Goal: Transaction & Acquisition: Book appointment/travel/reservation

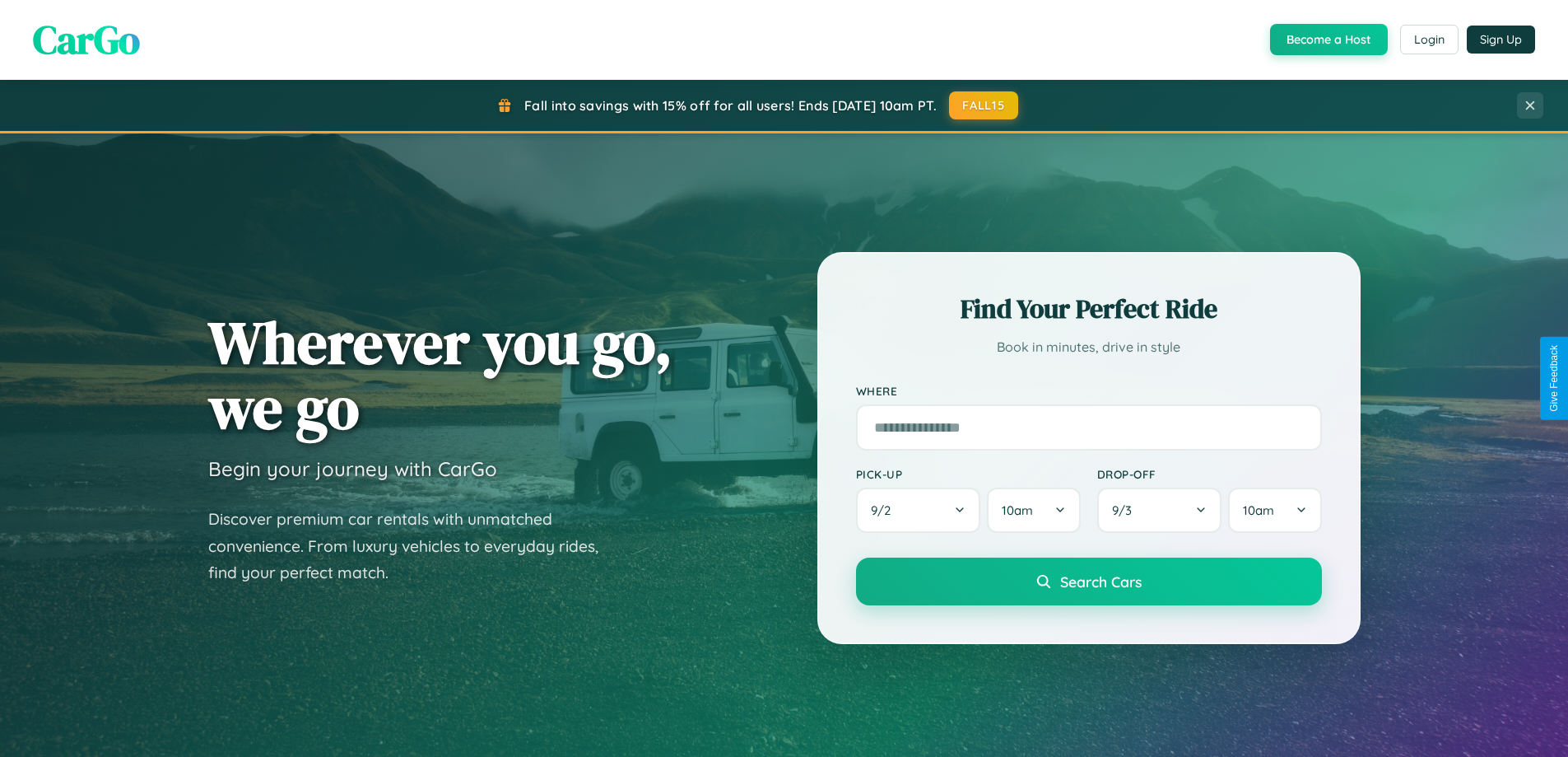
scroll to position [3168, 0]
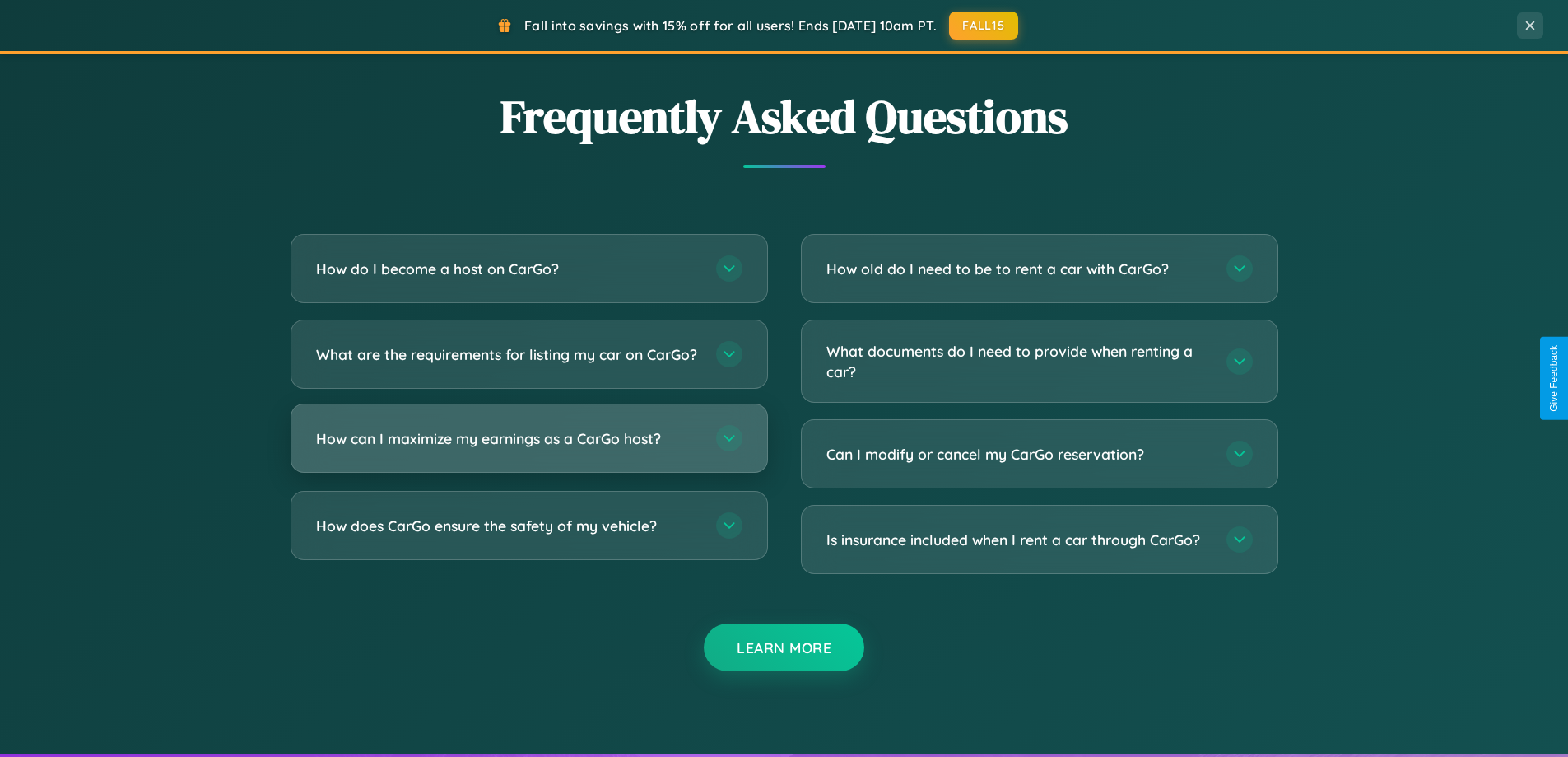
click at [529, 449] on h3 "How can I maximize my earnings as a CarGo host?" at bounding box center [507, 438] width 383 height 20
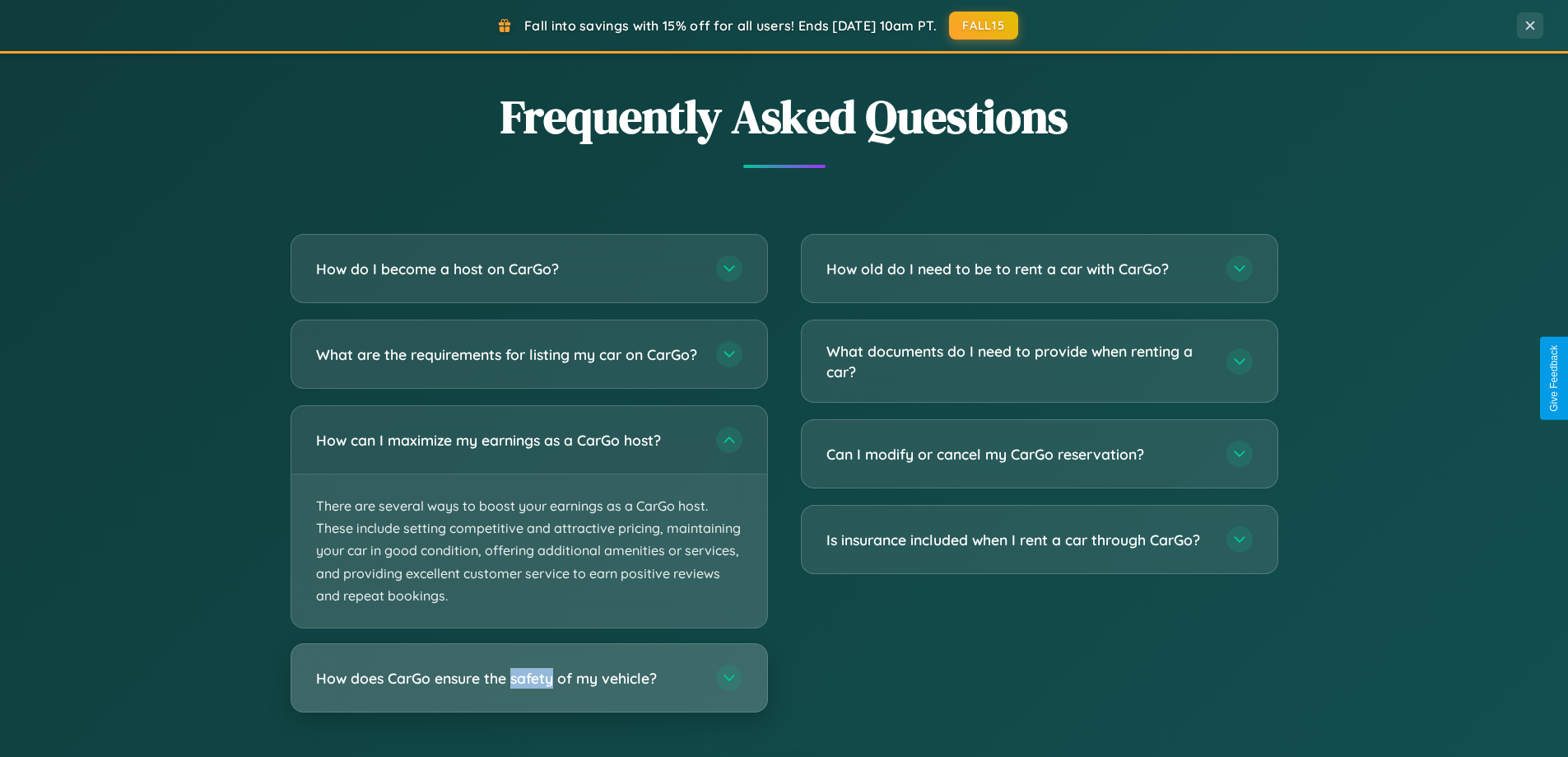
click at [529, 689] on h3 "How does CarGo ensure the safety of my vehicle?" at bounding box center [507, 677] width 383 height 20
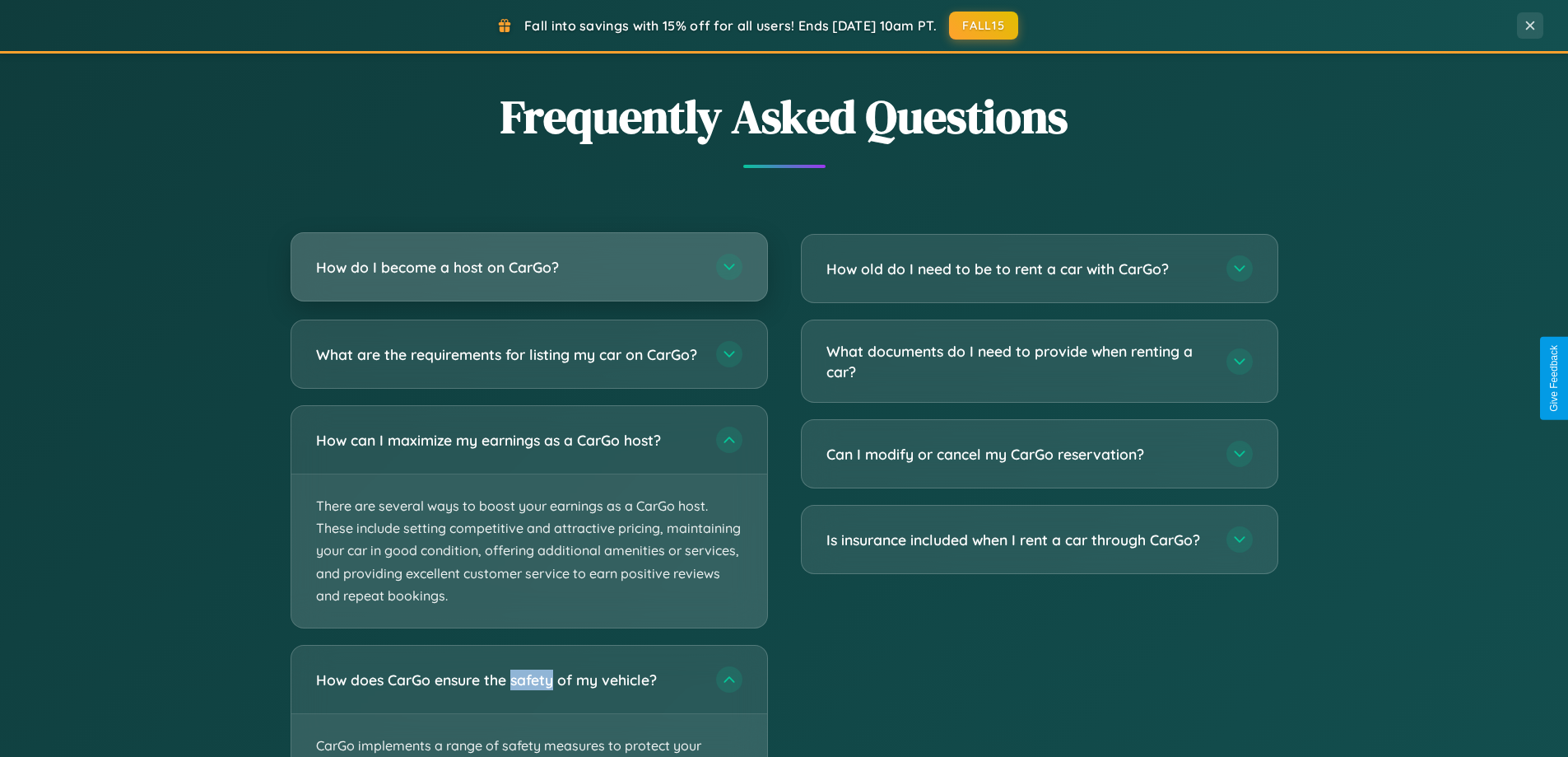
click at [529, 267] on h3 "How do I become a host on CarGo?" at bounding box center [507, 267] width 383 height 20
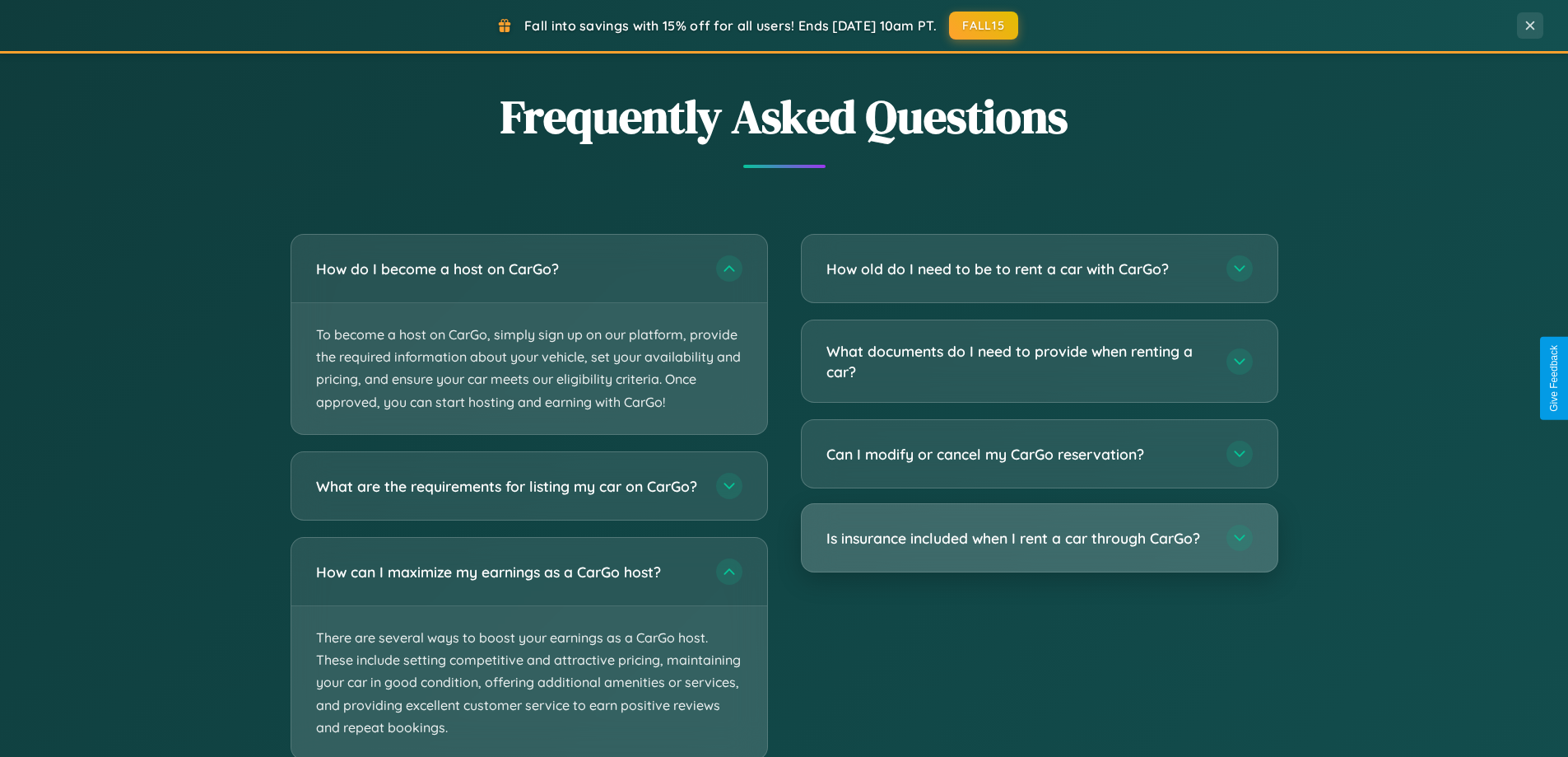
click at [1039, 539] on h3 "Is insurance included when I rent a car through CarGo?" at bounding box center [1017, 538] width 383 height 20
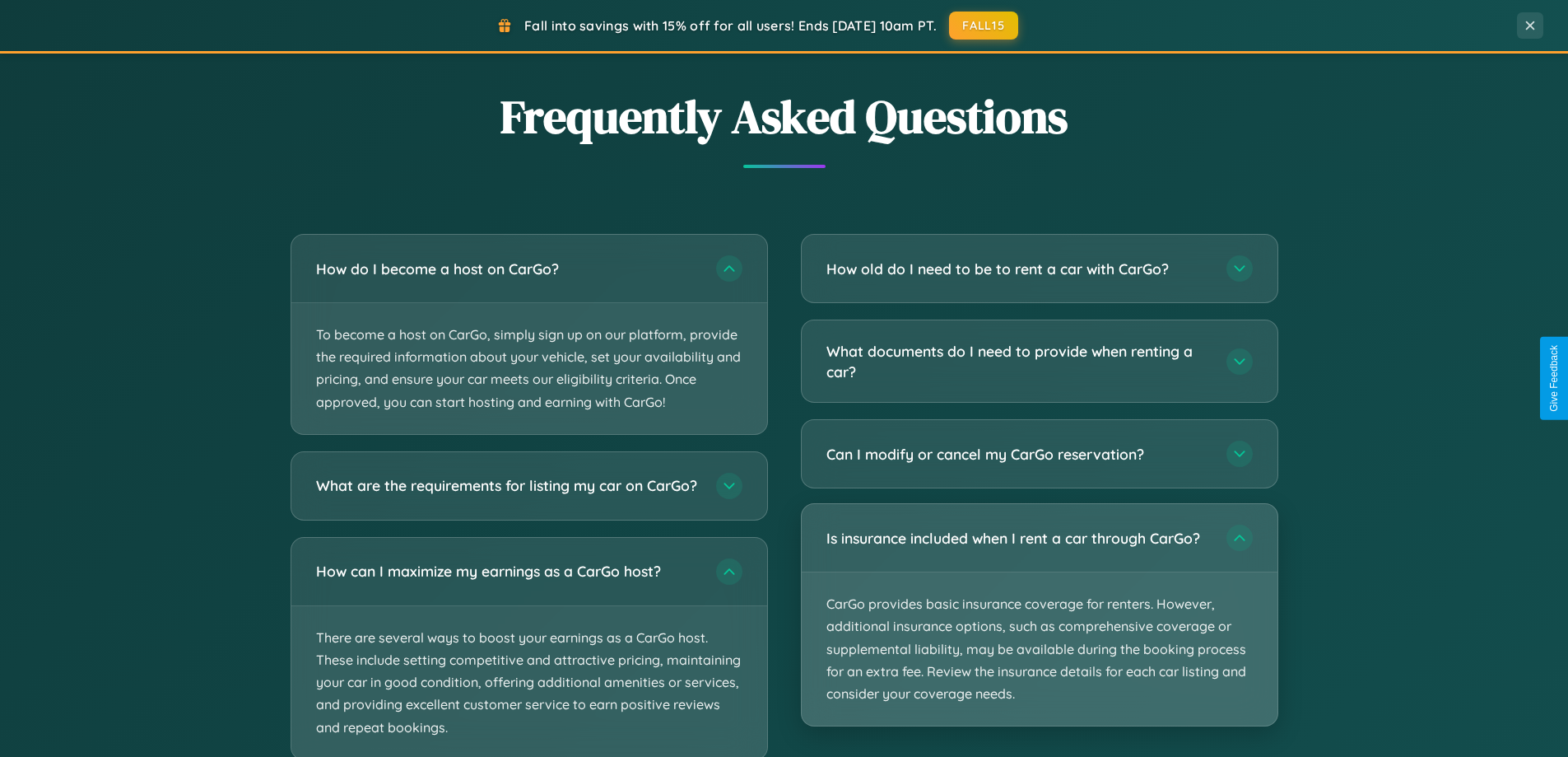
click at [1039, 614] on p "CarGo provides basic insurance coverage for renters. However, additional insura…" at bounding box center [1039, 648] width 476 height 154
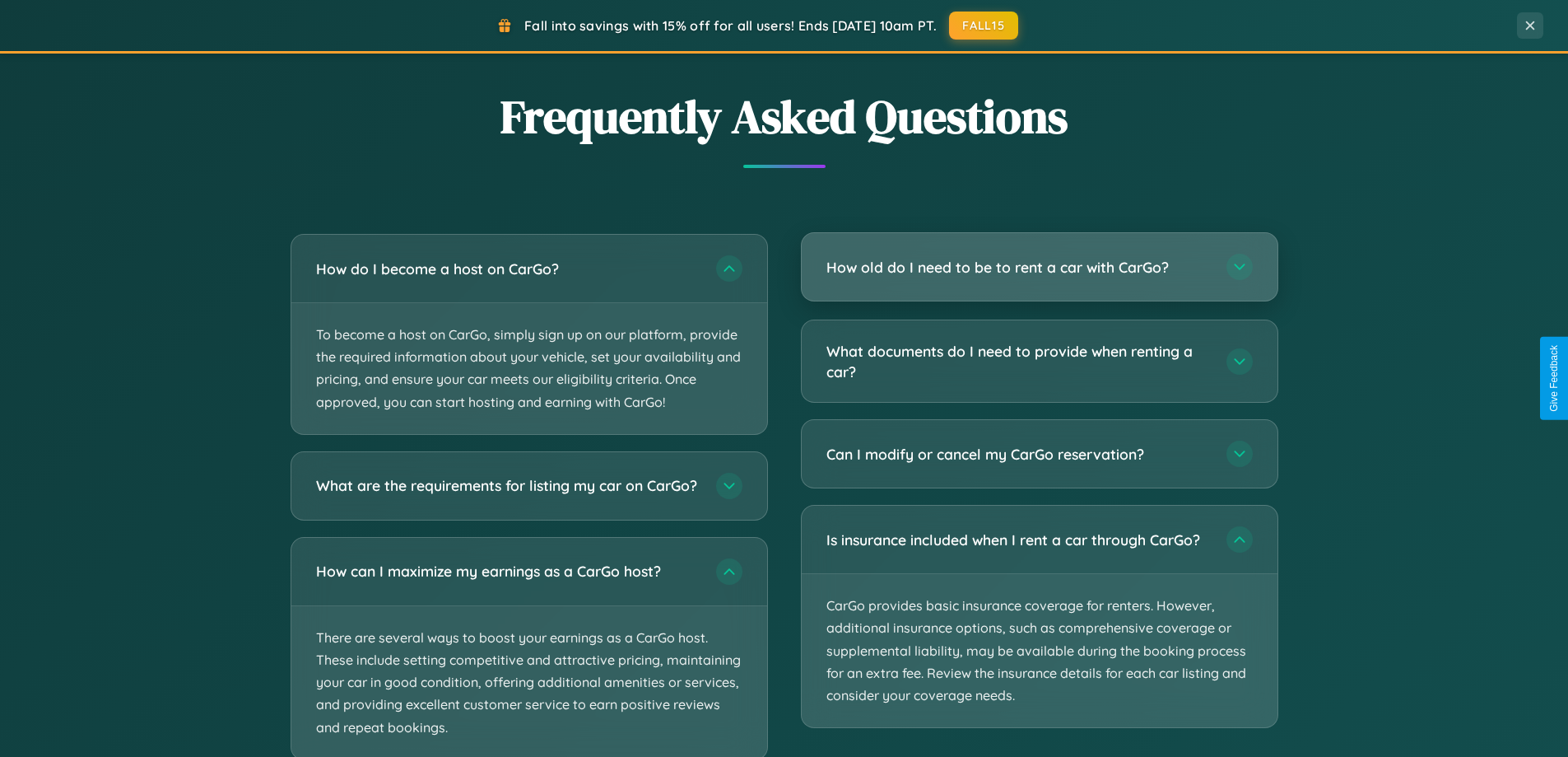
click at [1039, 268] on h3 "How old do I need to be to rent a car with CarGo?" at bounding box center [1017, 267] width 383 height 20
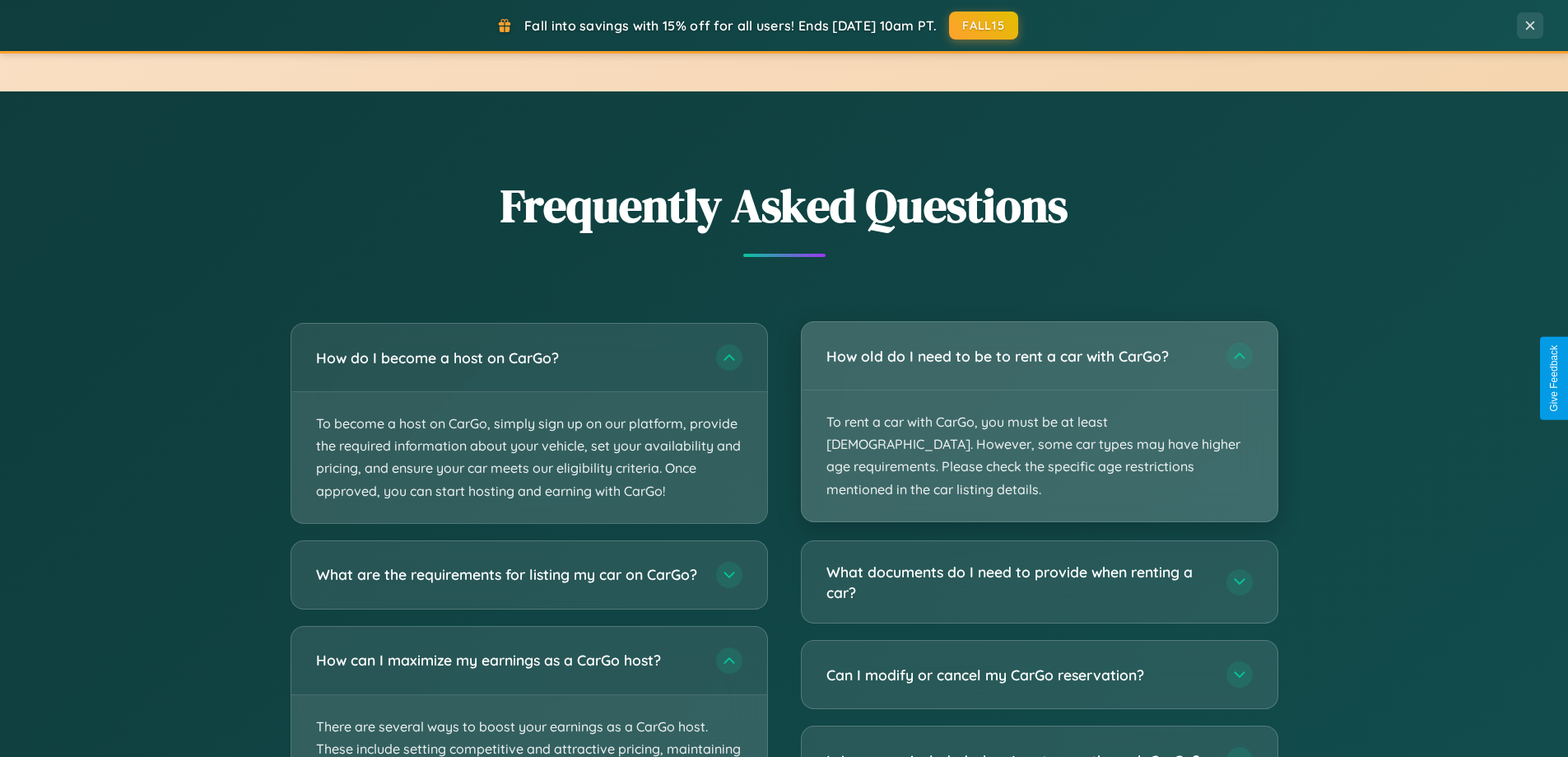
scroll to position [0, 0]
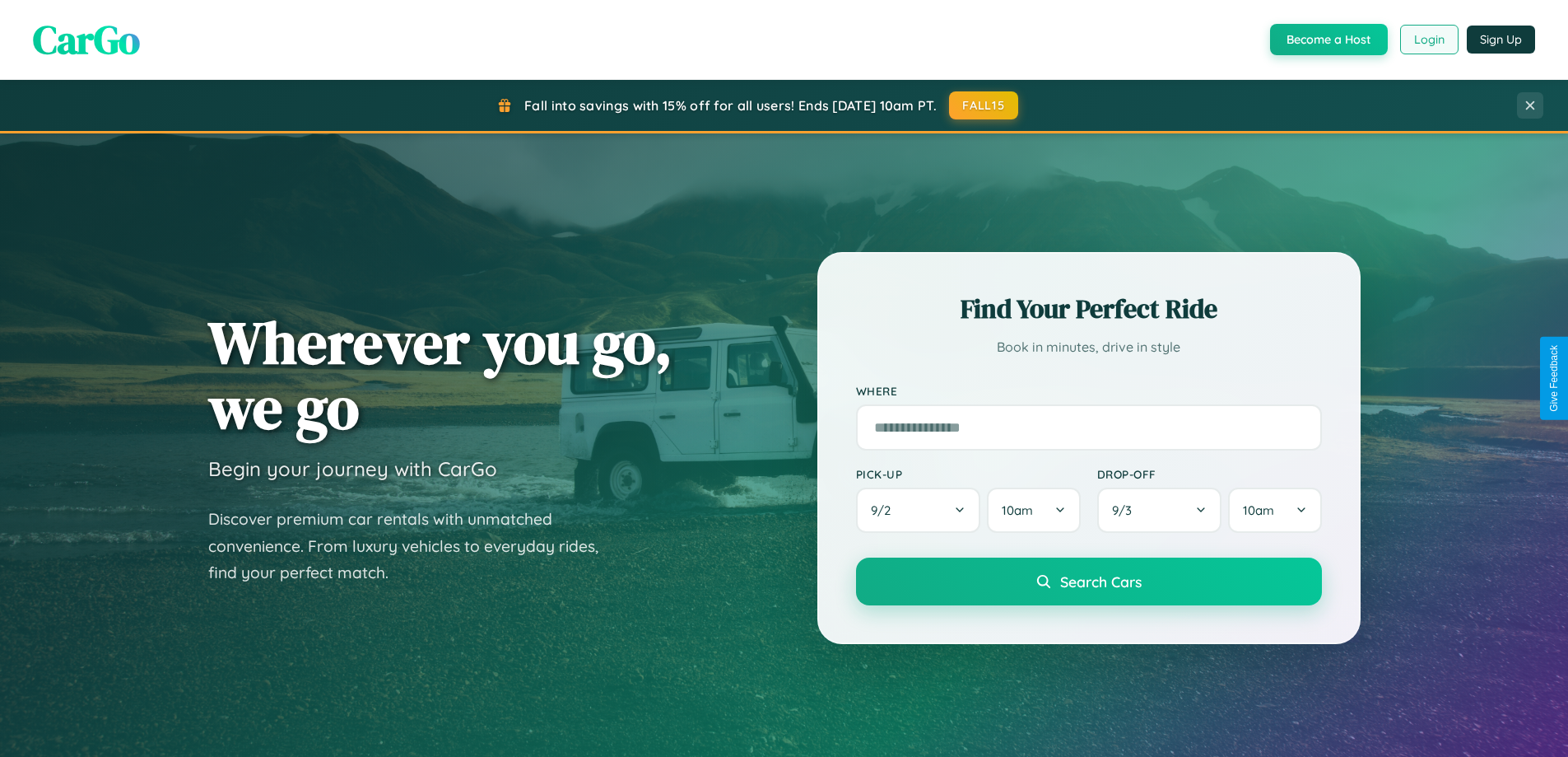
click at [1428, 39] on button "Login" at bounding box center [1429, 39] width 59 height 30
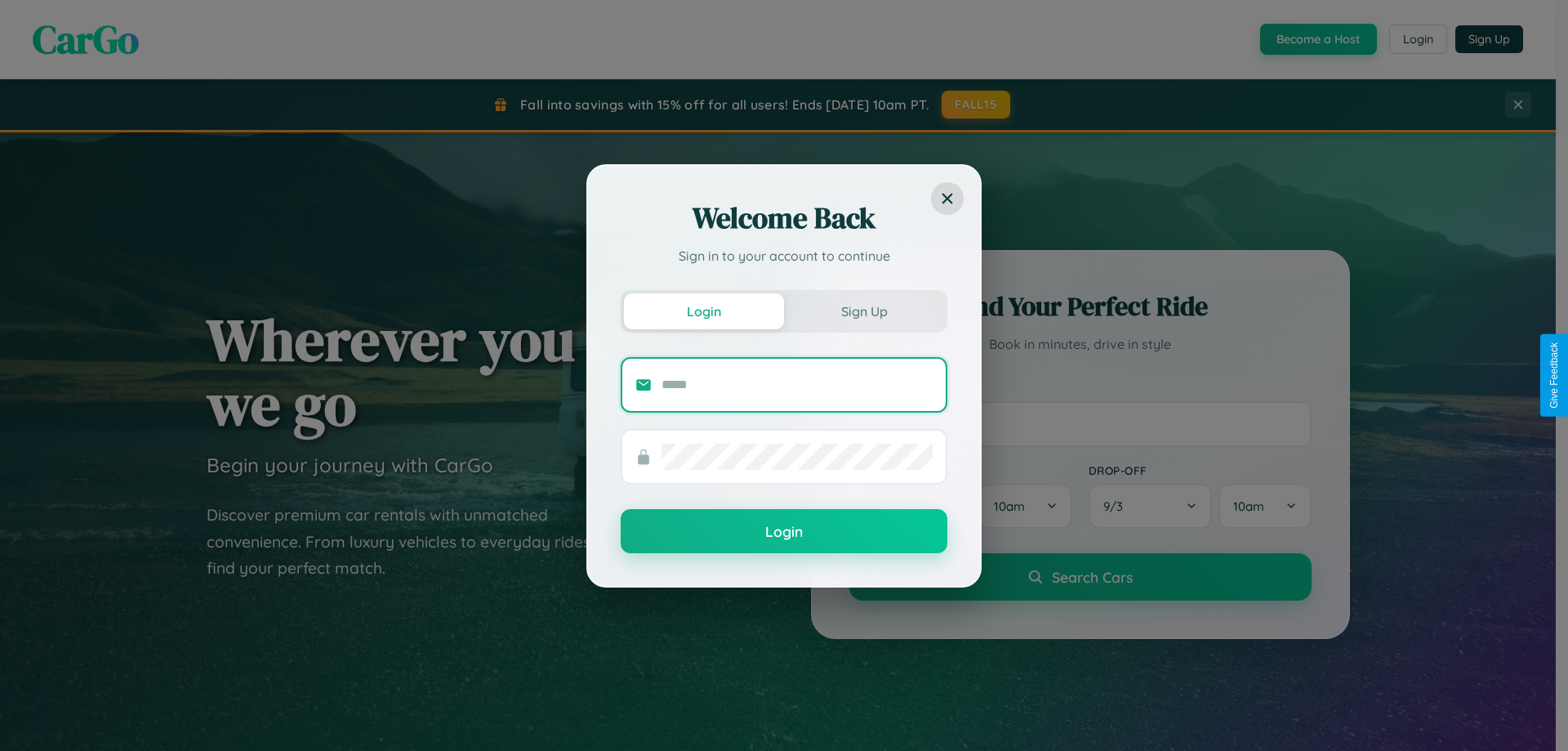
click at [797, 384] on input "text" at bounding box center [797, 385] width 271 height 26
type input "**********"
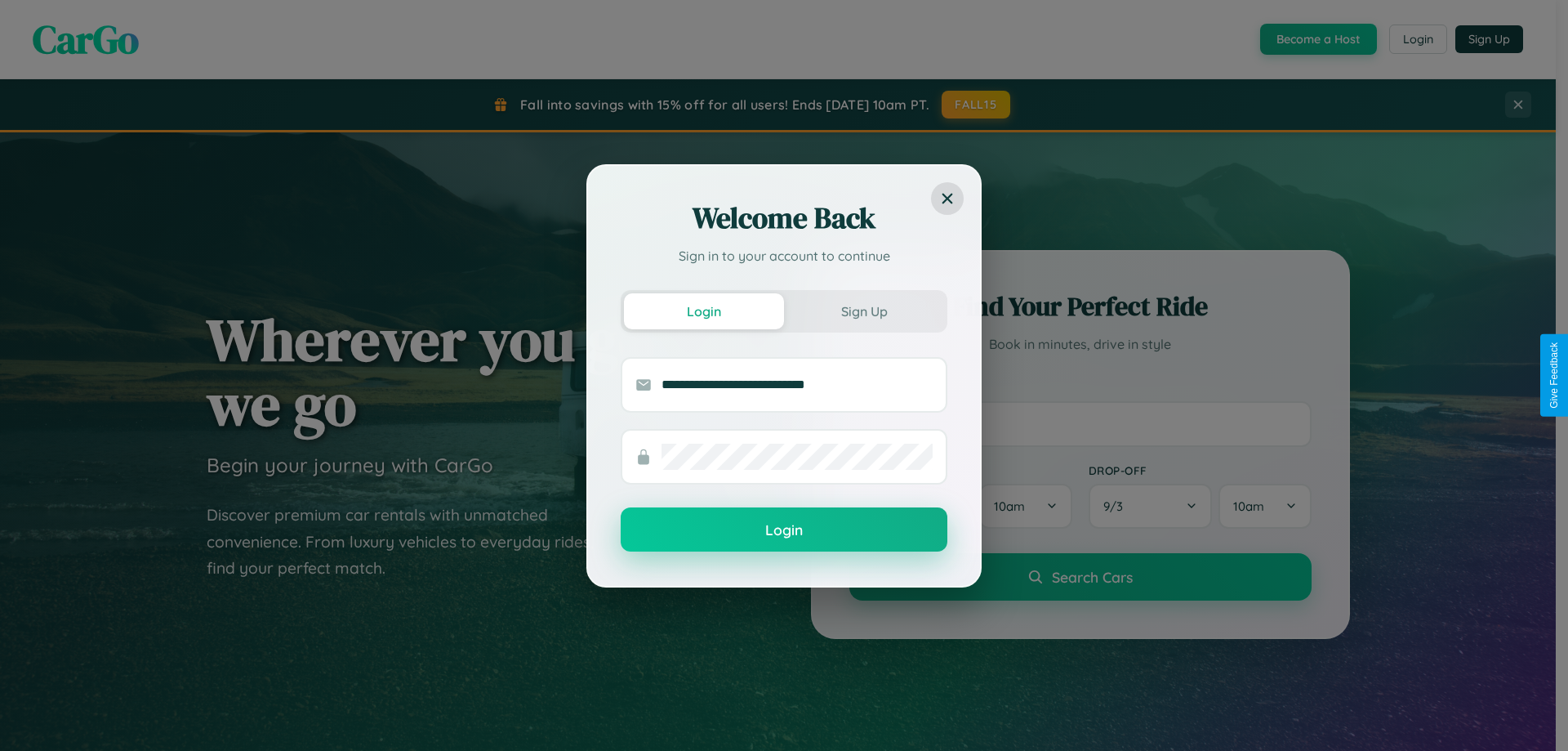
click at [784, 530] on button "Login" at bounding box center [783, 529] width 326 height 44
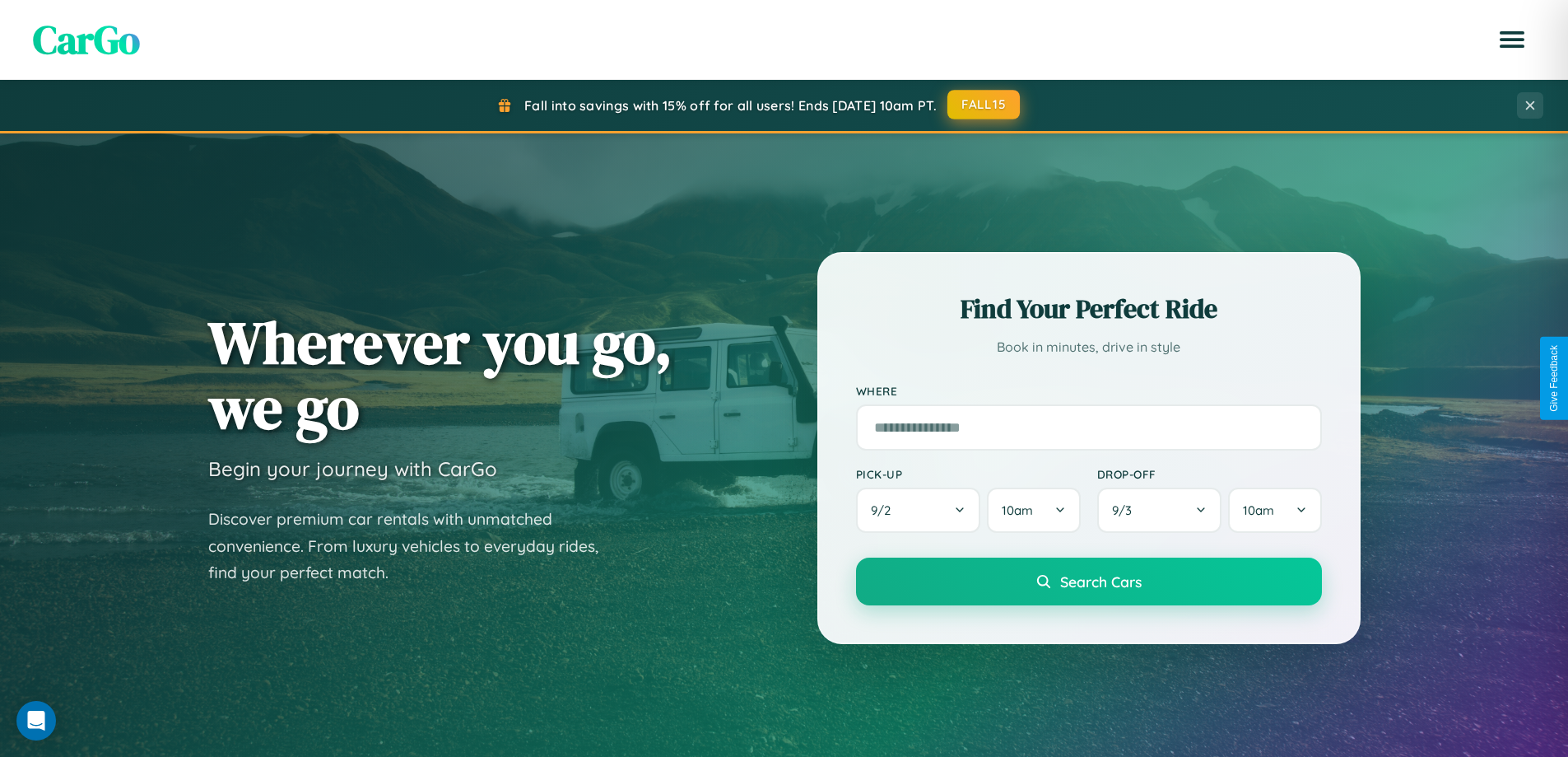
click at [985, 104] on button "FALL15" at bounding box center [983, 104] width 73 height 30
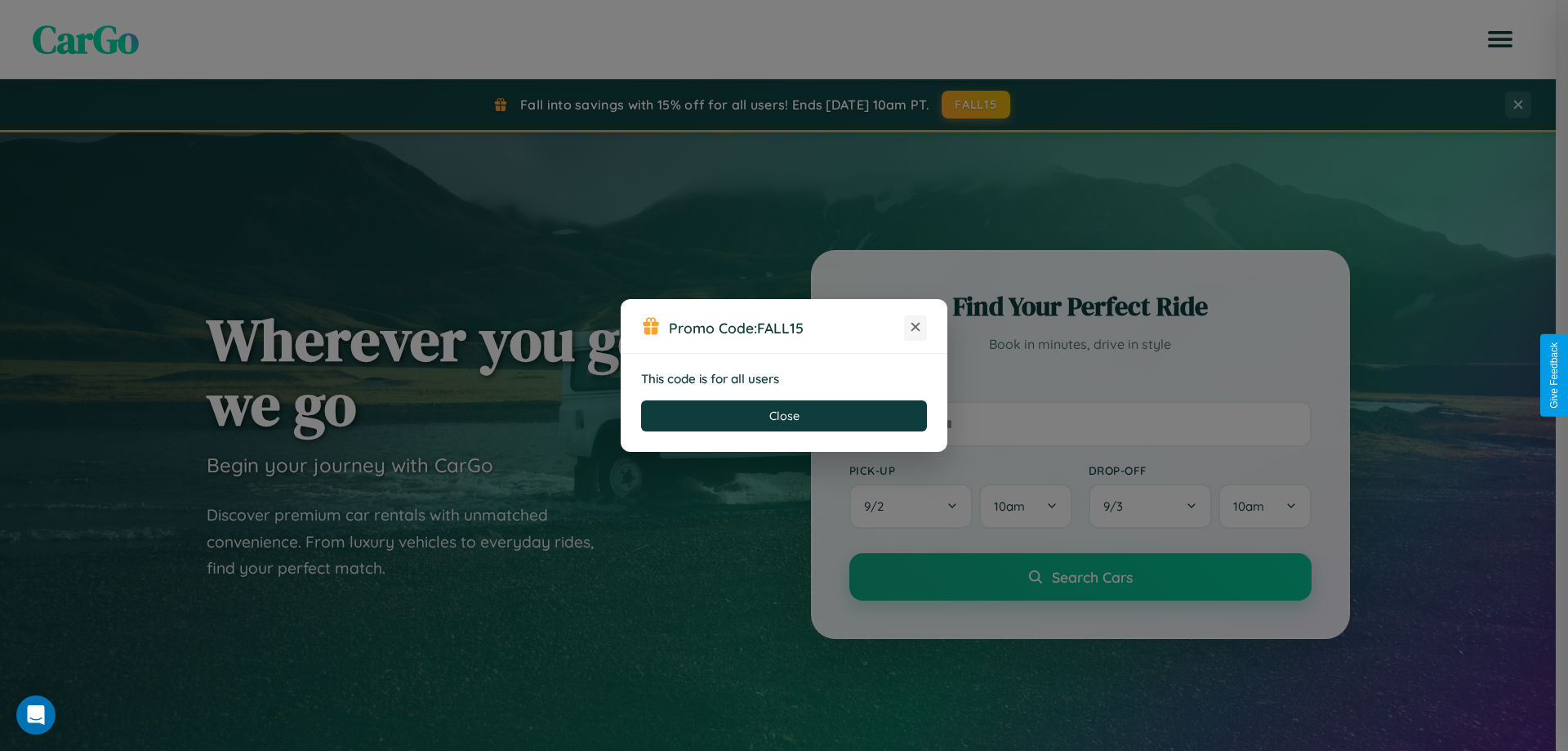
click at [915, 327] on icon at bounding box center [915, 326] width 17 height 17
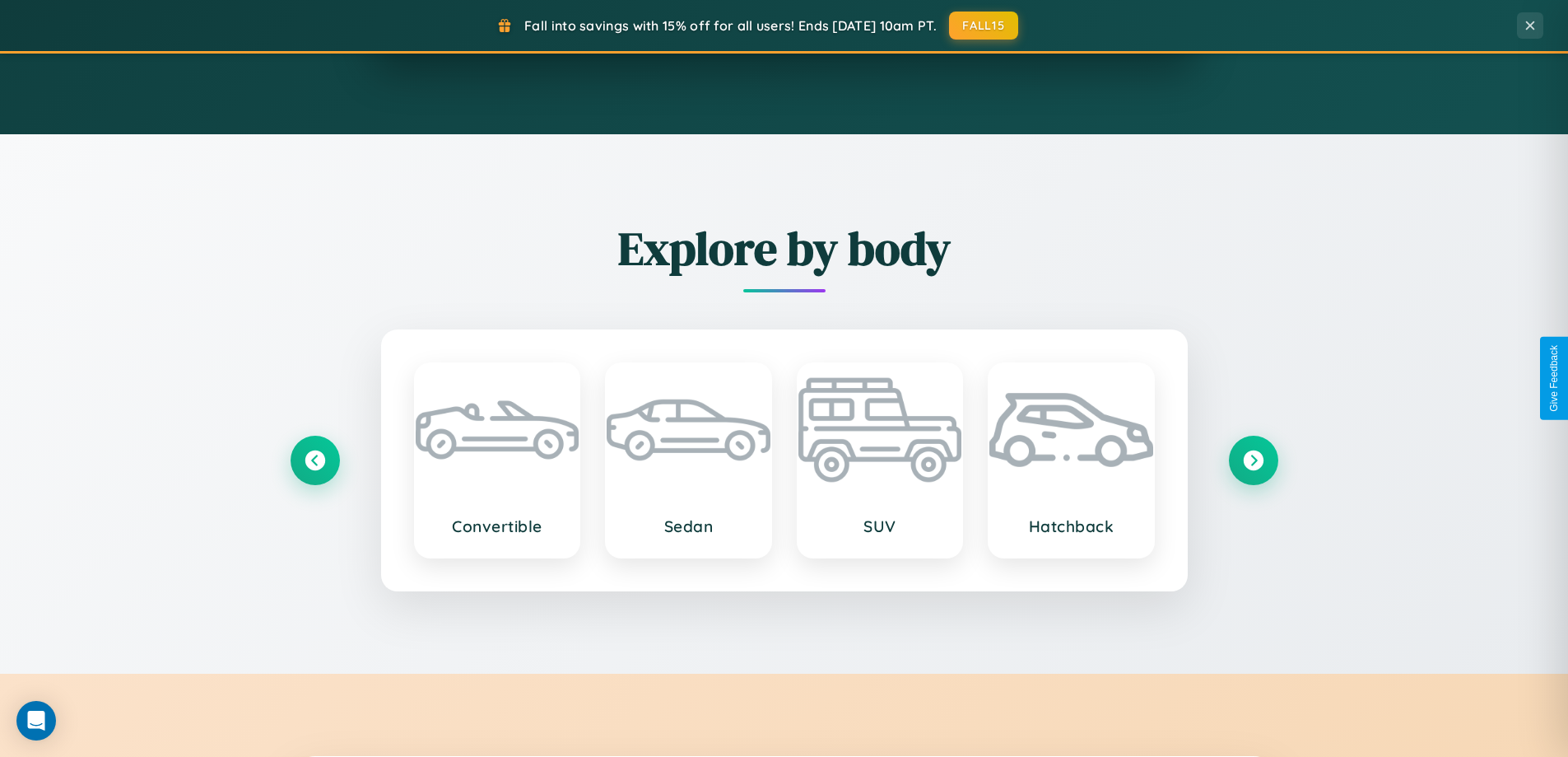
scroll to position [2646, 0]
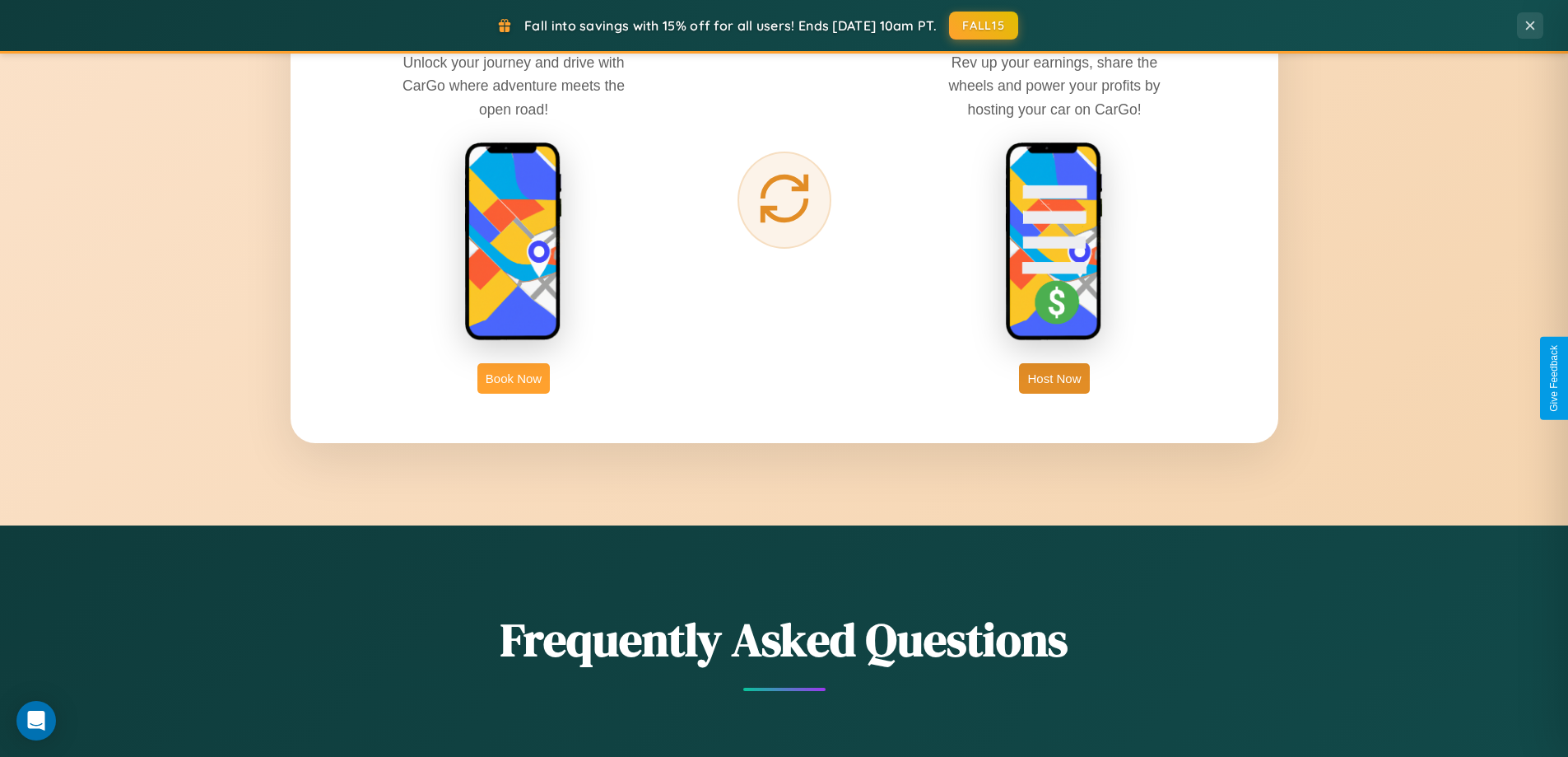
click at [514, 378] on button "Book Now" at bounding box center [513, 378] width 73 height 31
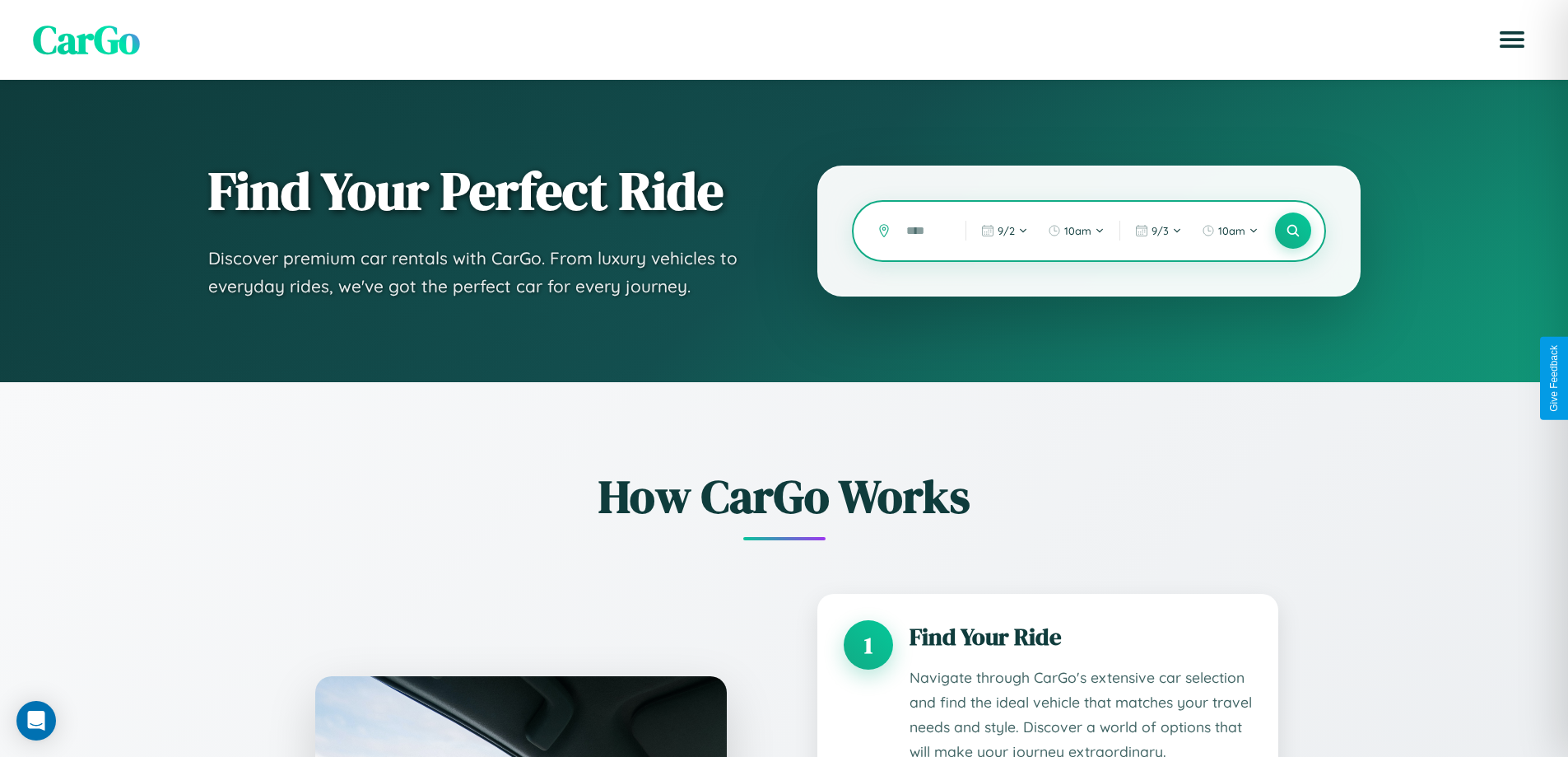
click at [923, 231] on input "text" at bounding box center [923, 231] width 51 height 29
type input "*"
type input "*****"
click at [1293, 231] on icon at bounding box center [1293, 231] width 16 height 16
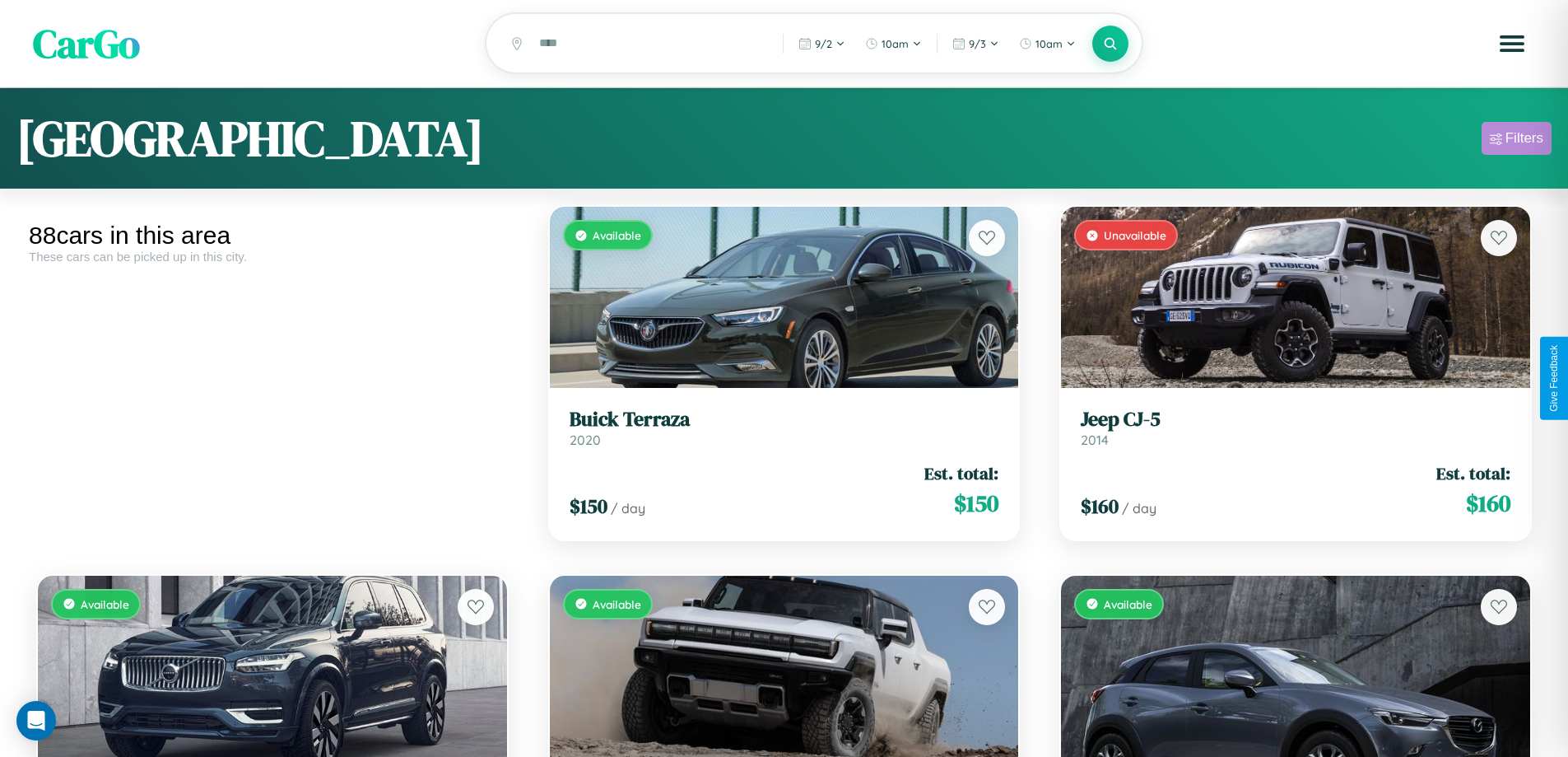
click at [1516, 141] on div "Filters" at bounding box center [1524, 138] width 38 height 17
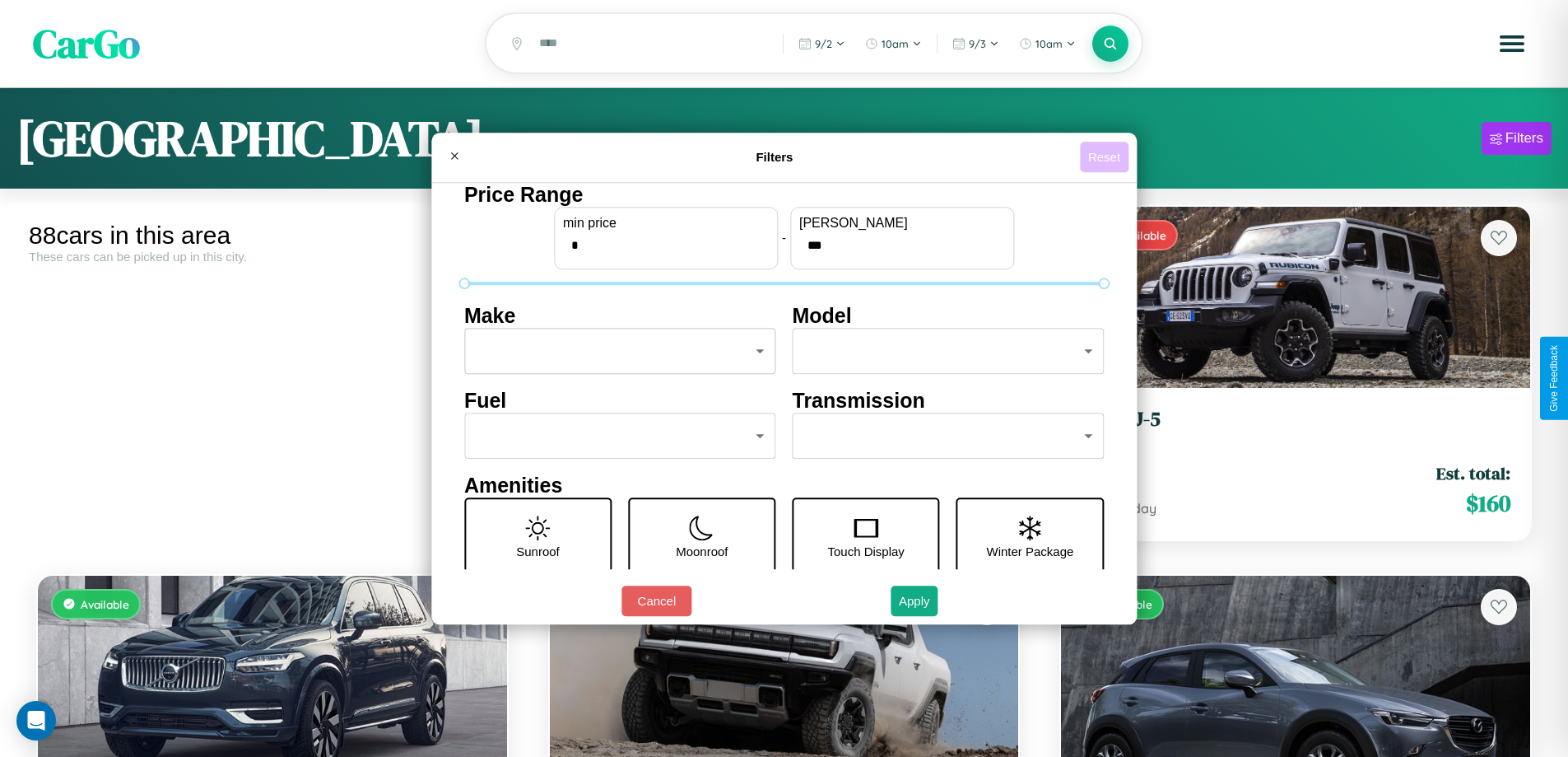
click at [1106, 156] on button "Reset" at bounding box center [1103, 156] width 48 height 31
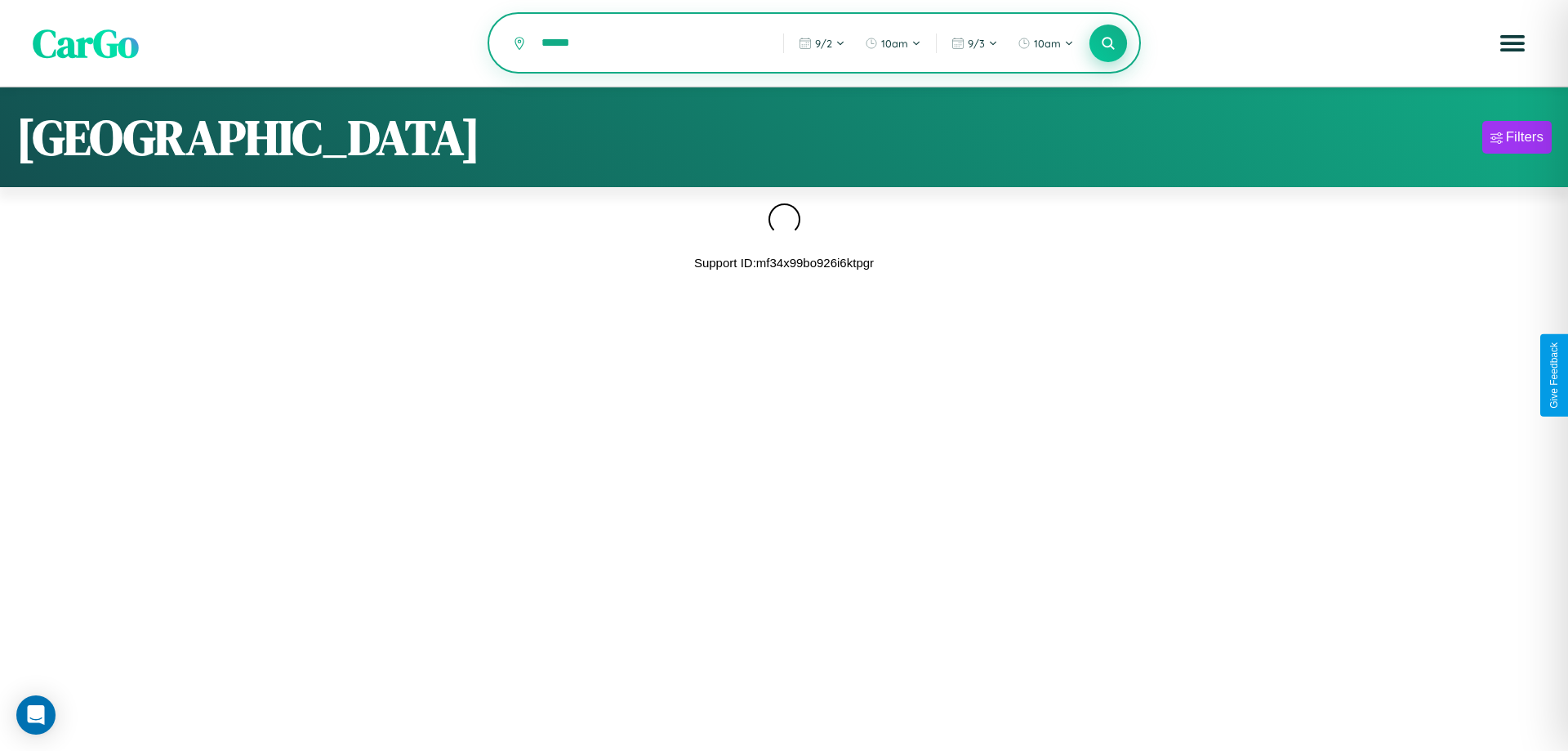
type input "******"
click at [1109, 44] on icon at bounding box center [1108, 43] width 16 height 16
